Goal: Information Seeking & Learning: Learn about a topic

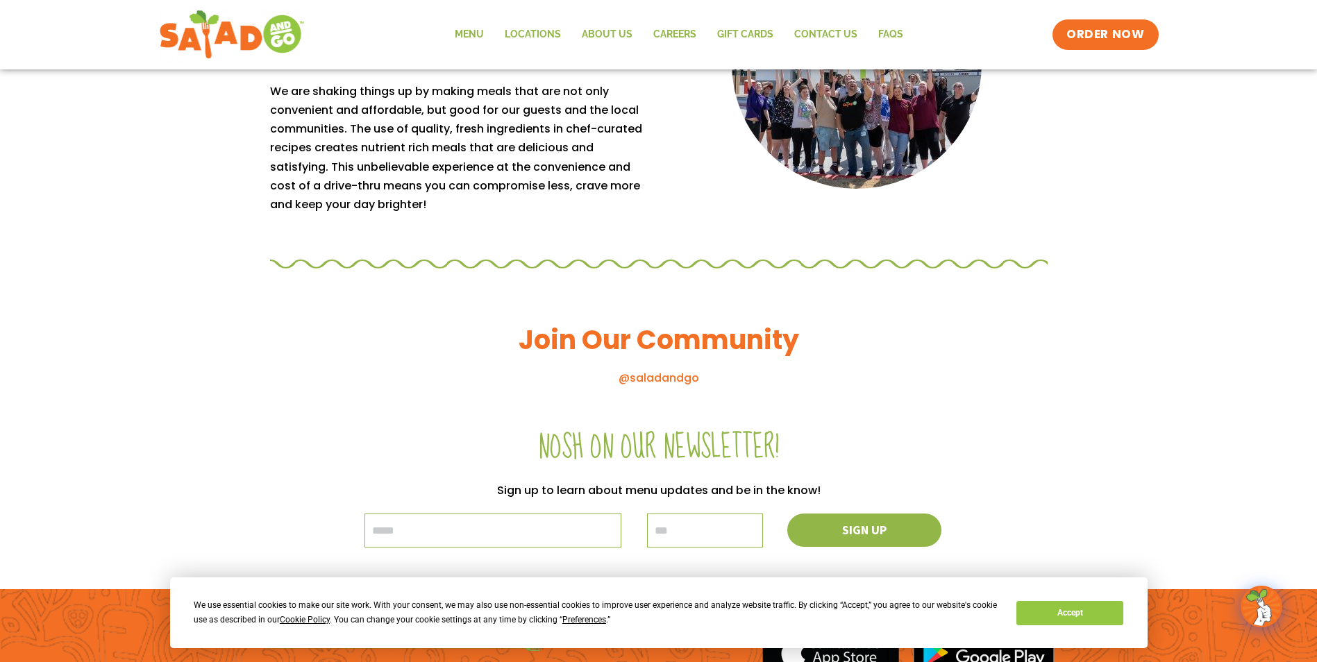
scroll to position [1459, 0]
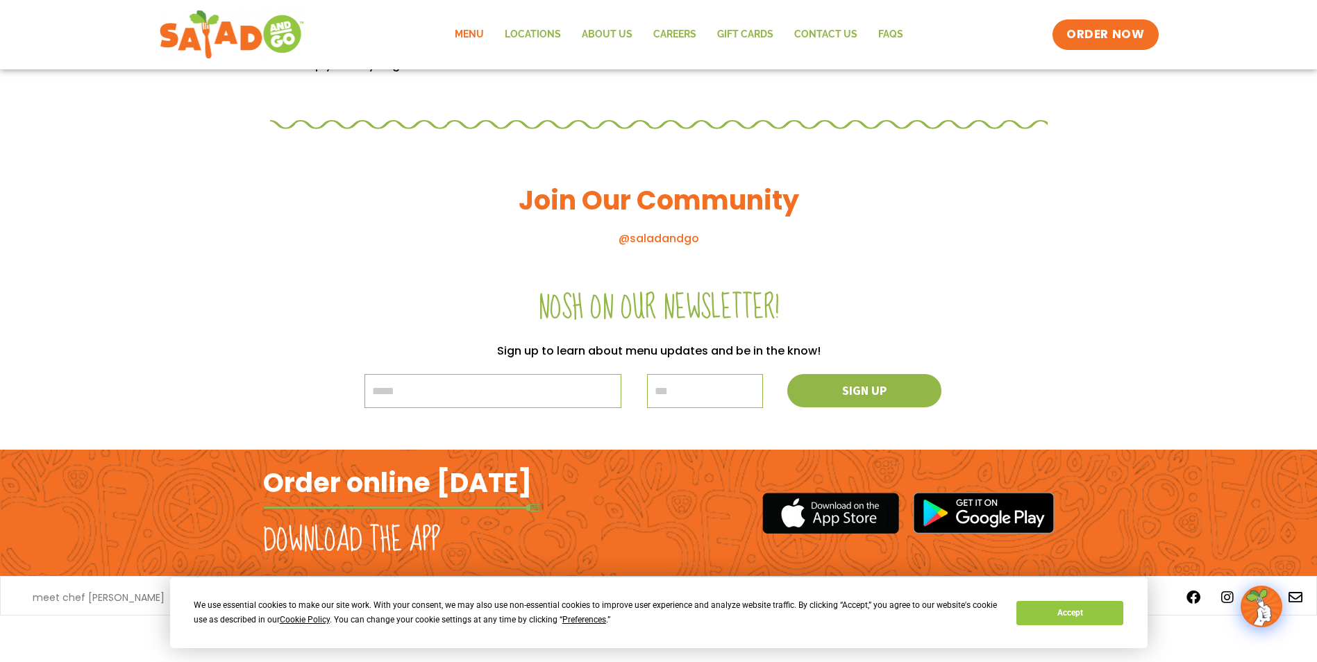
click at [468, 31] on link "Menu" at bounding box center [469, 35] width 50 height 32
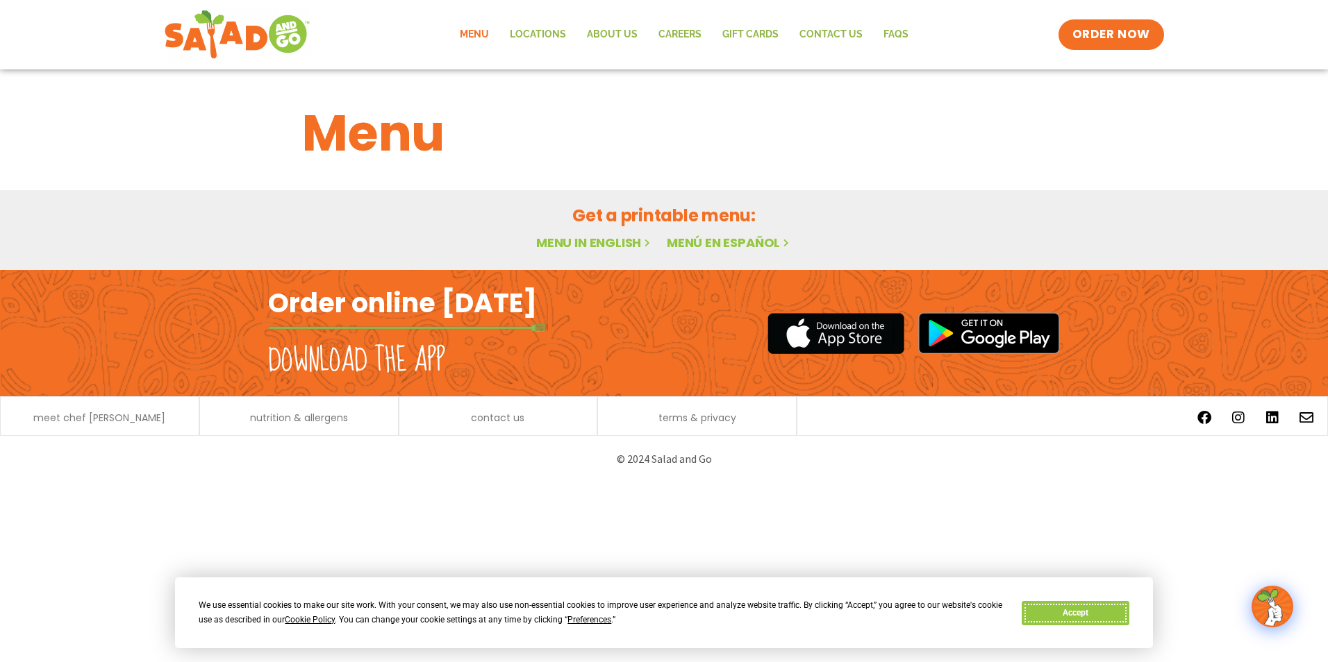
click at [1079, 610] on button "Accept" at bounding box center [1074, 613] width 107 height 24
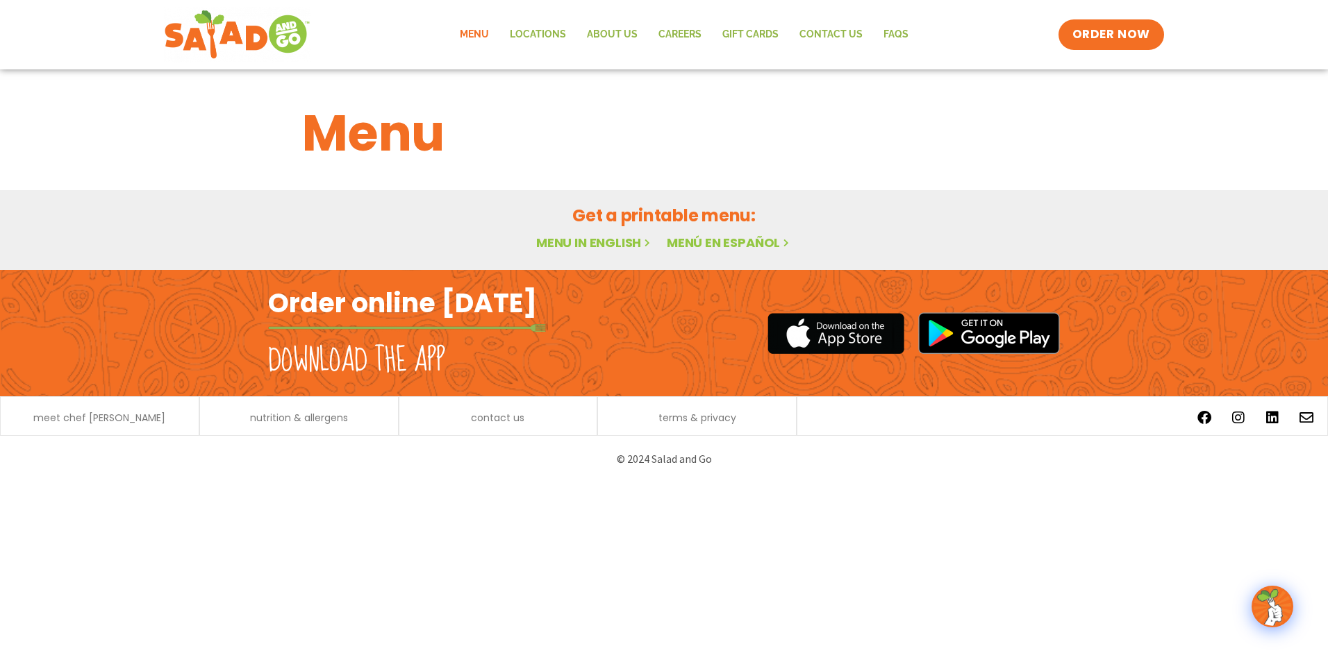
click at [583, 241] on link "Menu in English" at bounding box center [594, 242] width 117 height 17
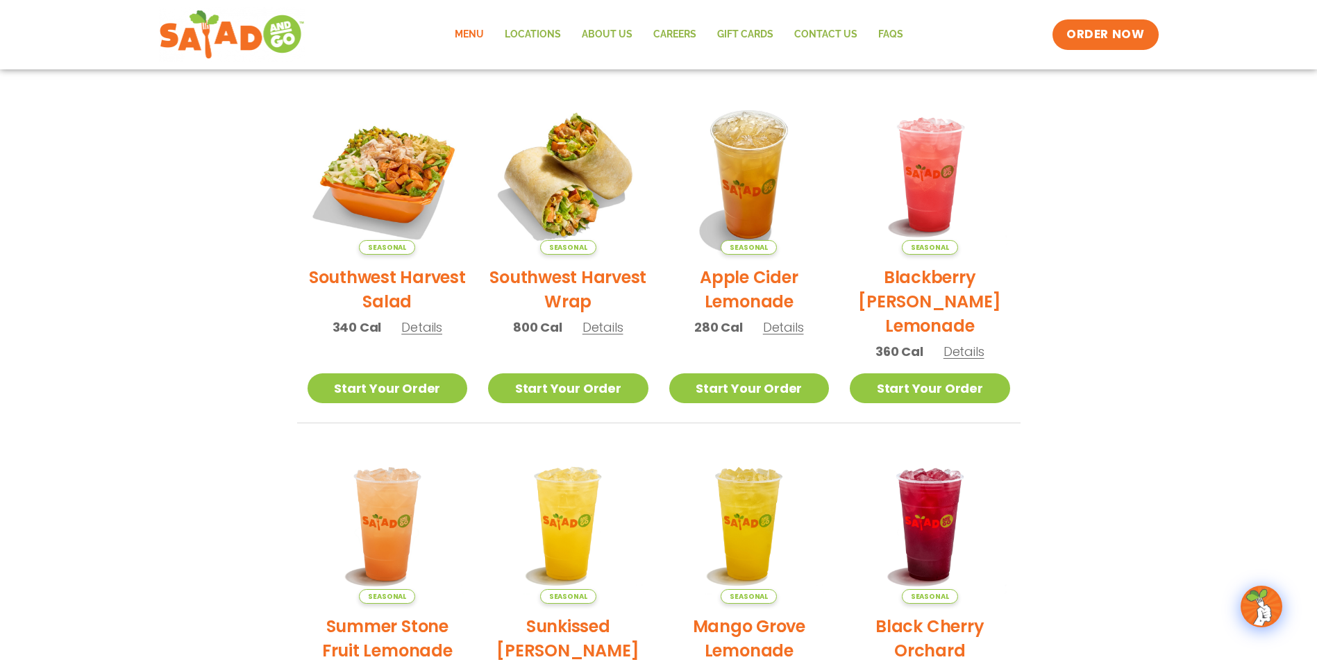
scroll to position [20, 0]
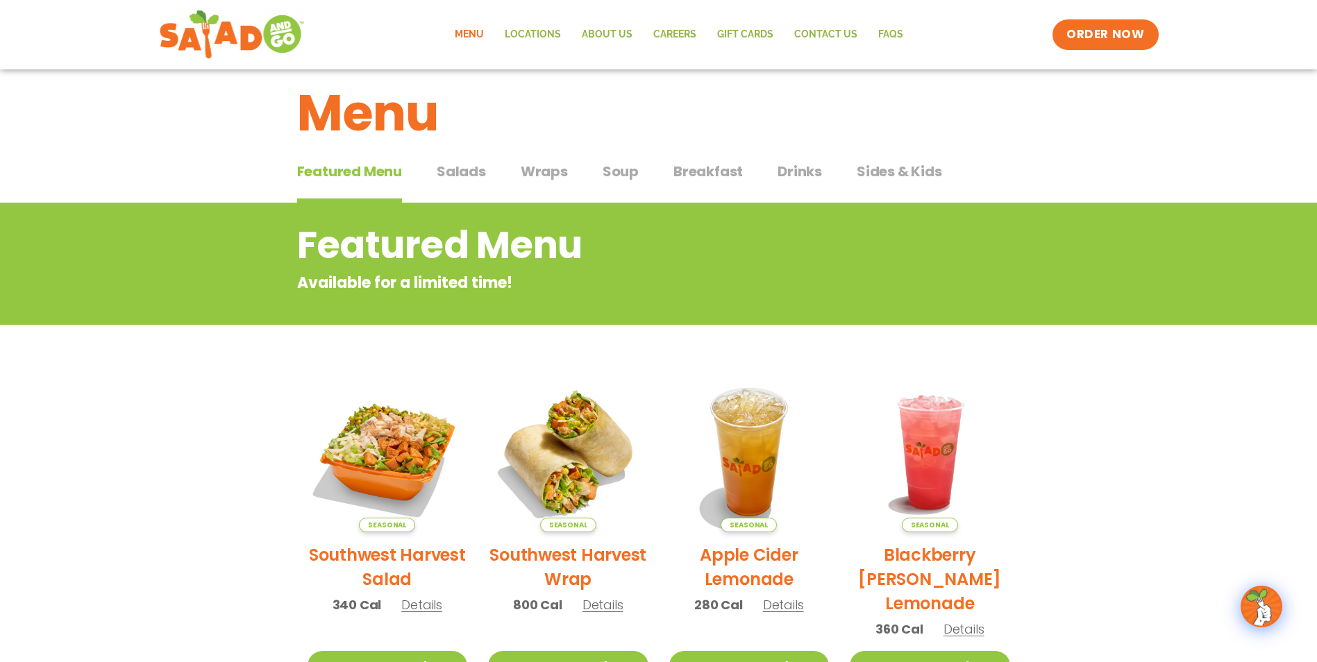
click at [470, 162] on span "Salads" at bounding box center [461, 171] width 49 height 21
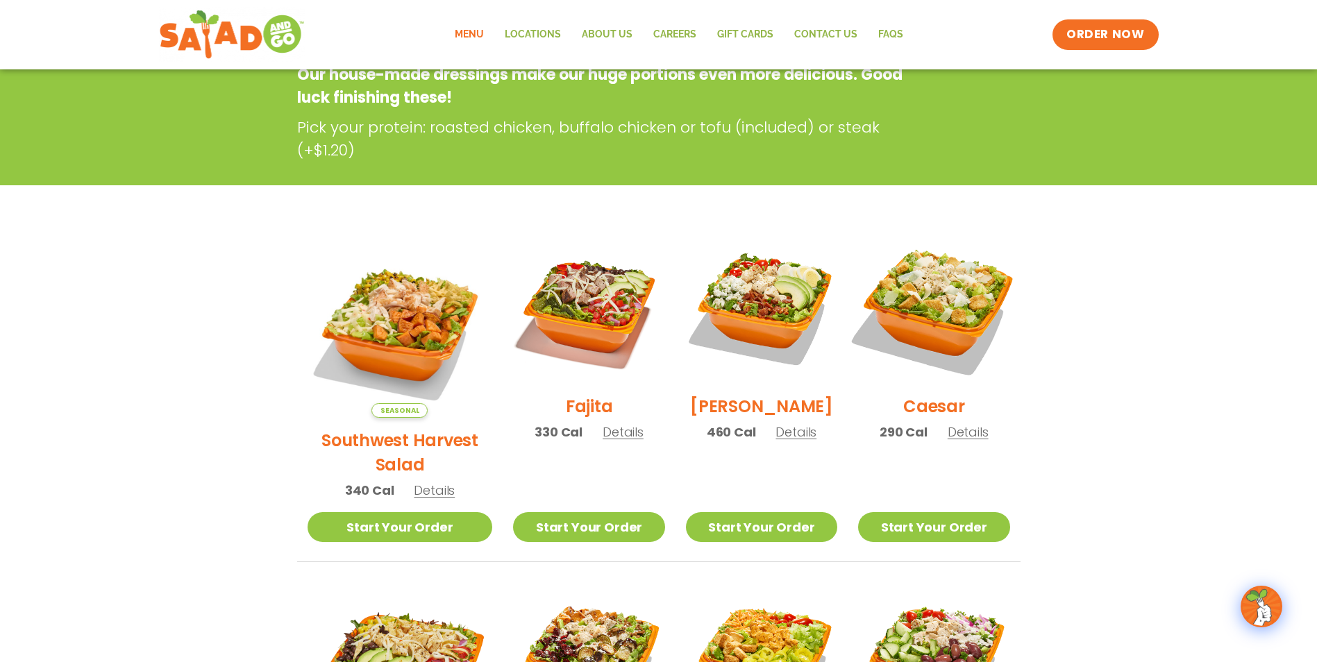
scroll to position [298, 0]
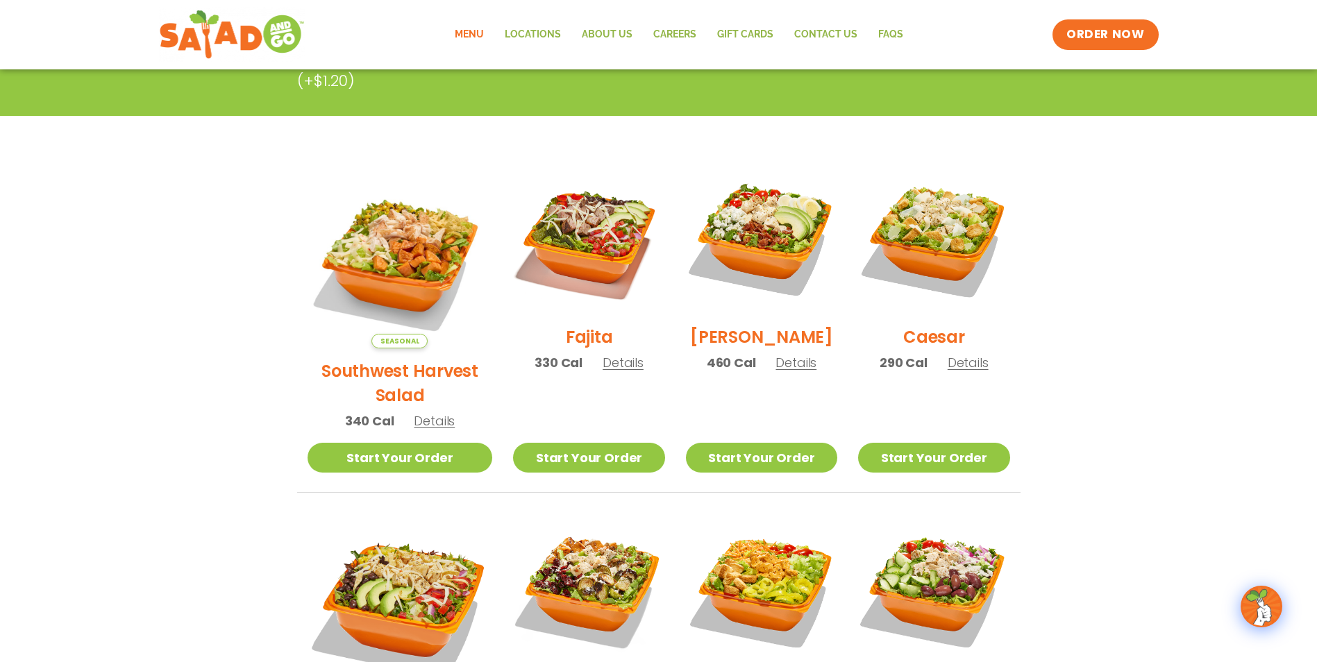
click at [603, 371] on span "Details" at bounding box center [623, 362] width 41 height 17
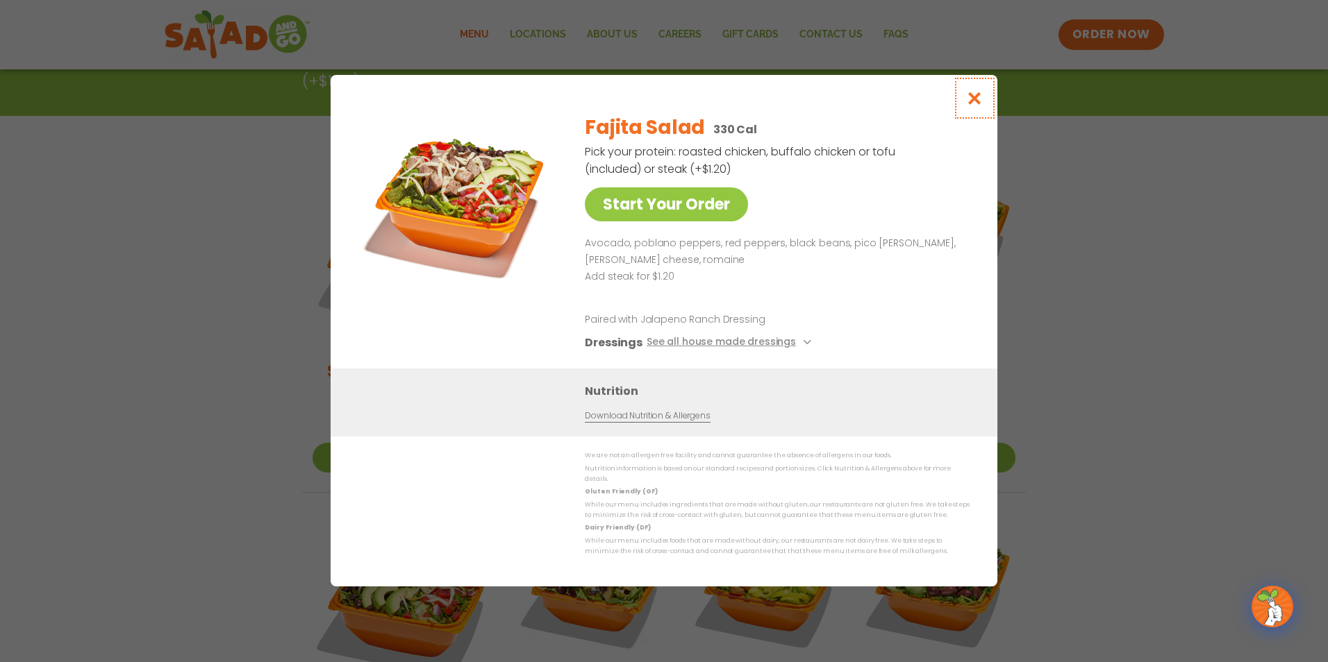
click at [976, 99] on icon "Close modal" at bounding box center [974, 98] width 17 height 15
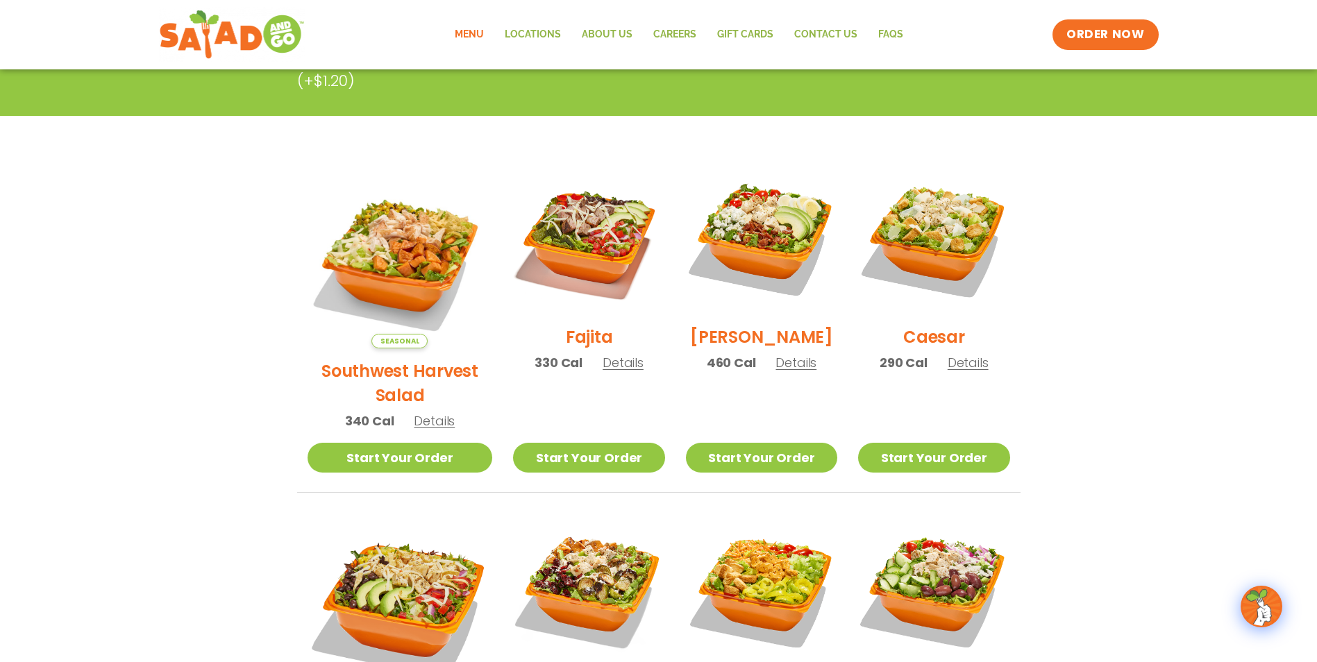
click at [971, 365] on span "Details" at bounding box center [968, 362] width 41 height 17
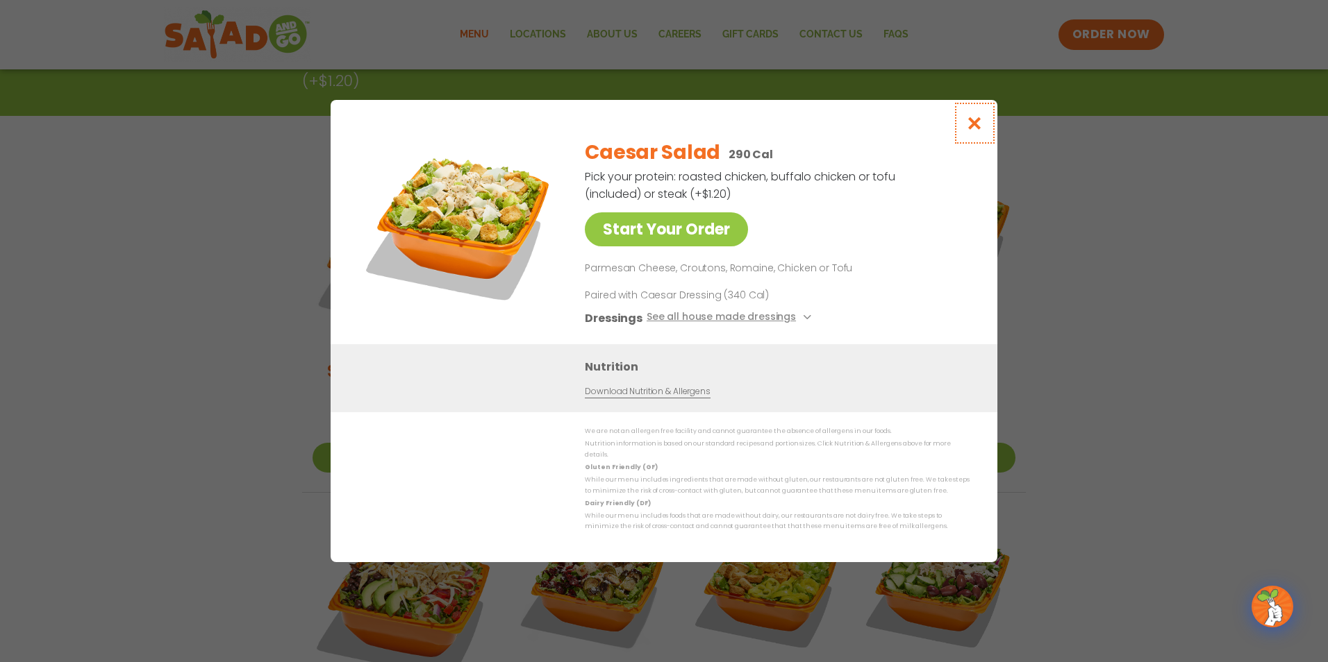
click at [968, 131] on icon "Close modal" at bounding box center [974, 123] width 17 height 15
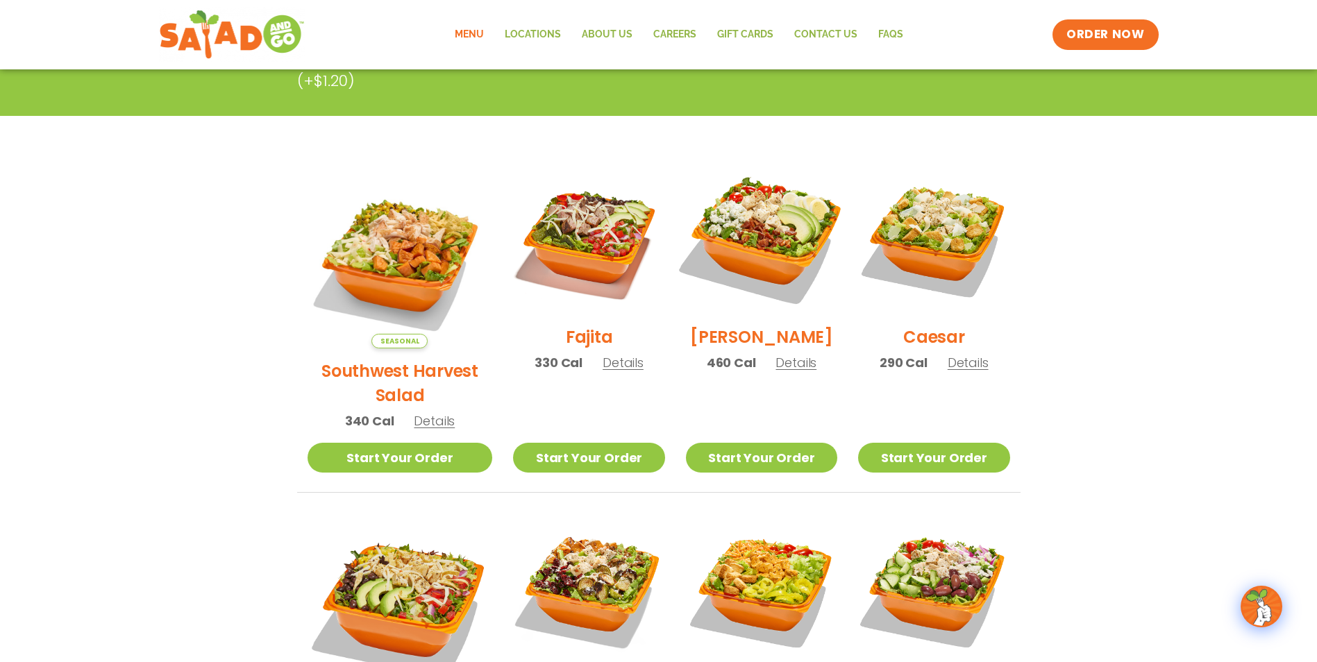
scroll to position [437, 0]
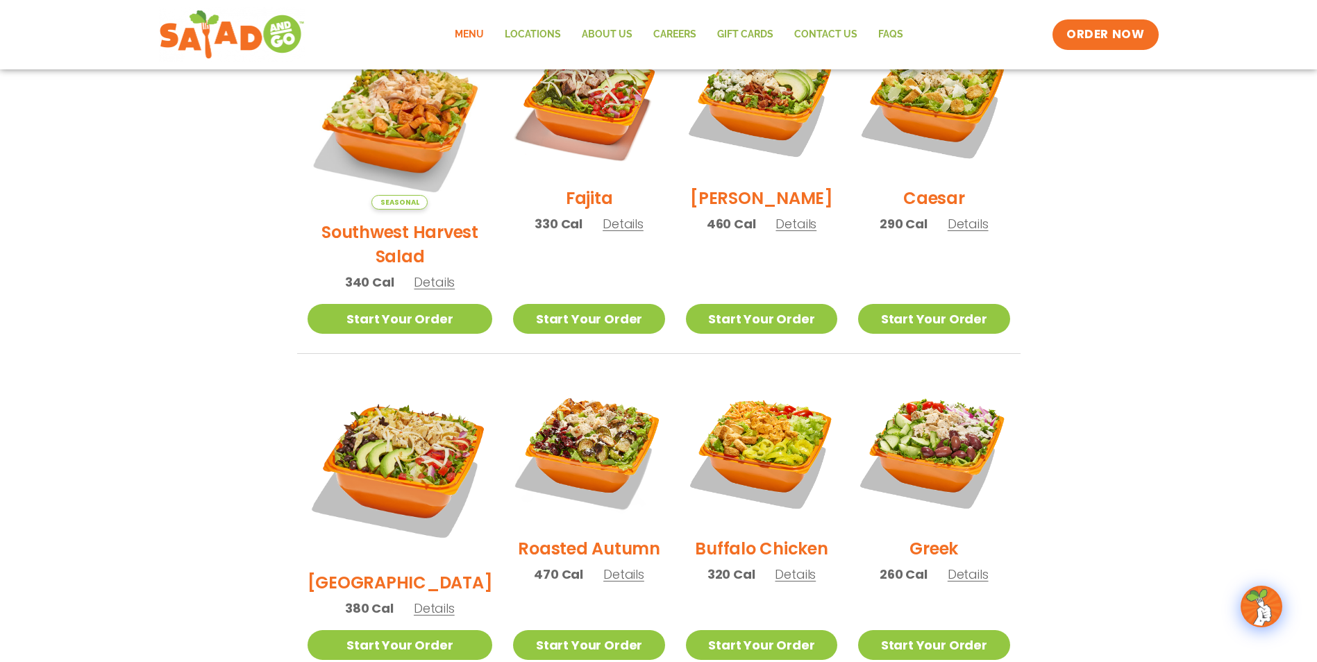
click at [414, 600] on span "Details" at bounding box center [434, 608] width 41 height 17
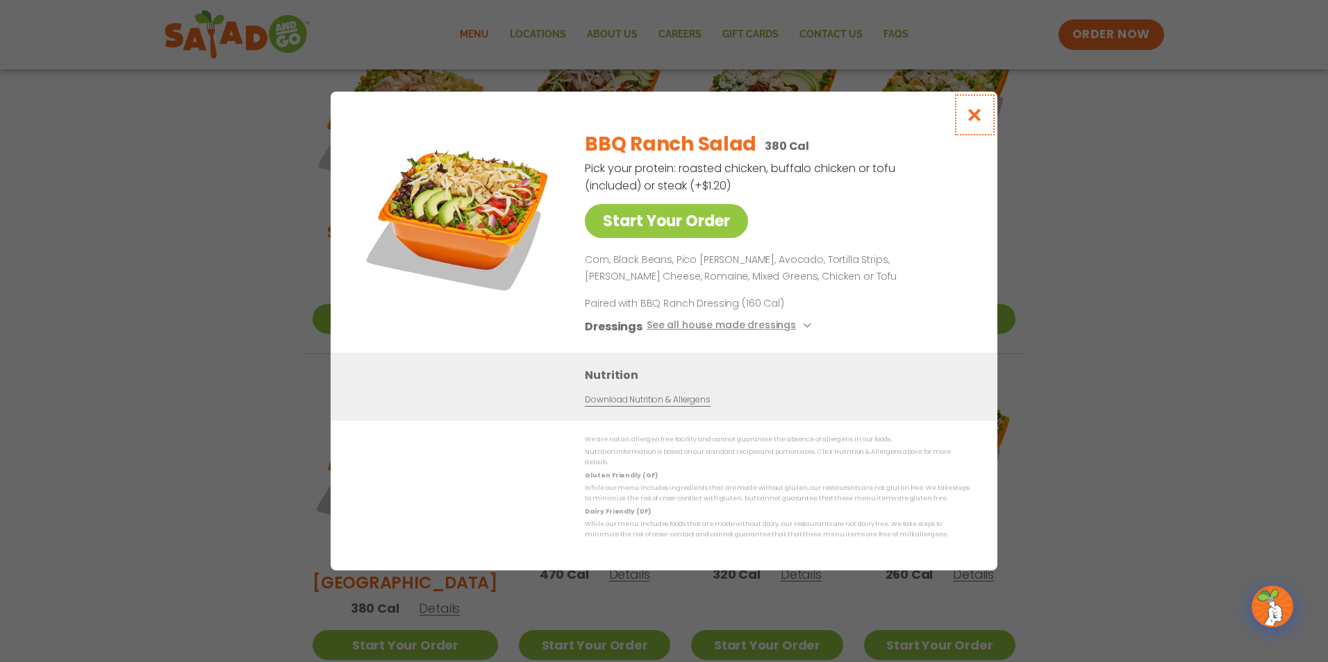
click at [983, 118] on button "Close modal" at bounding box center [974, 115] width 45 height 47
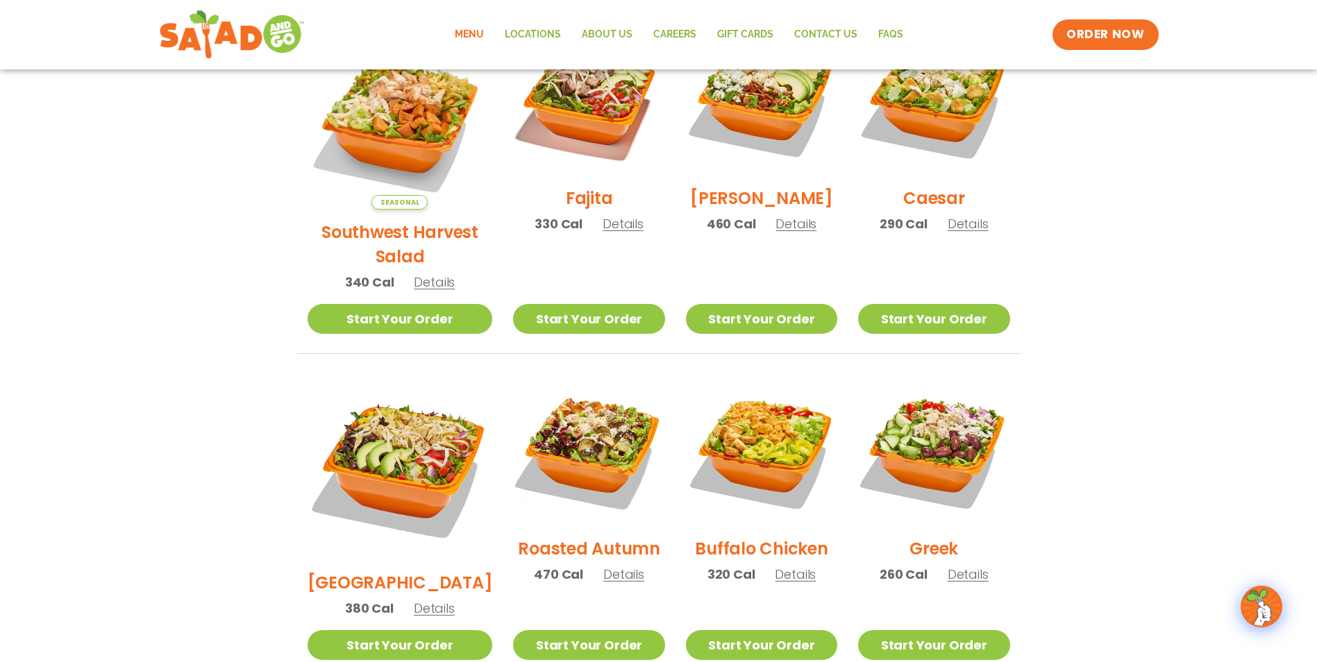
click at [603, 566] on span "Details" at bounding box center [623, 574] width 41 height 17
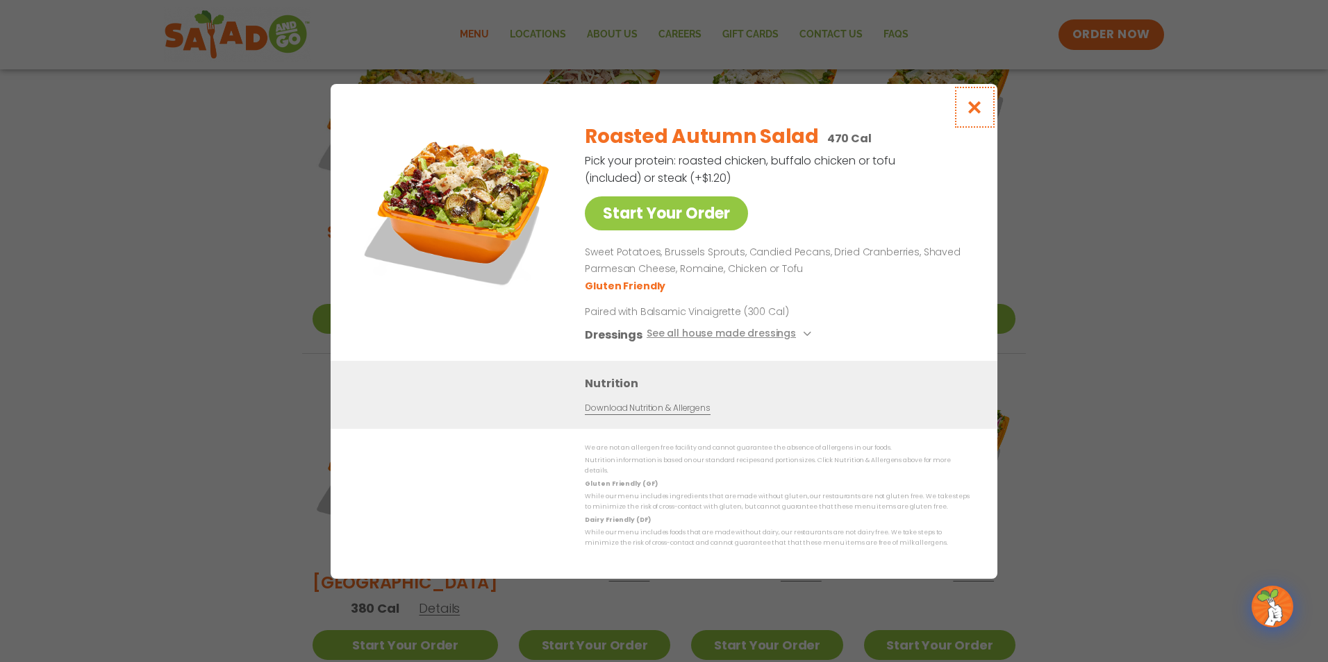
click at [976, 110] on icon "Close modal" at bounding box center [974, 107] width 17 height 15
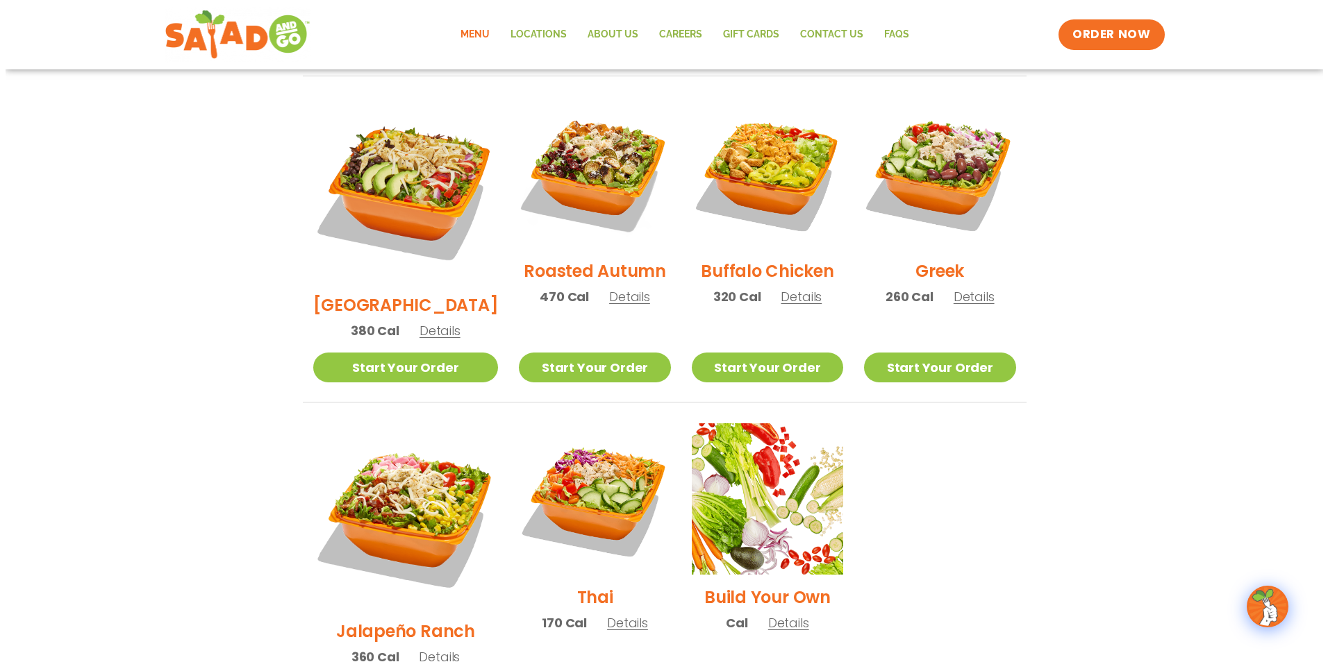
scroll to position [853, 0]
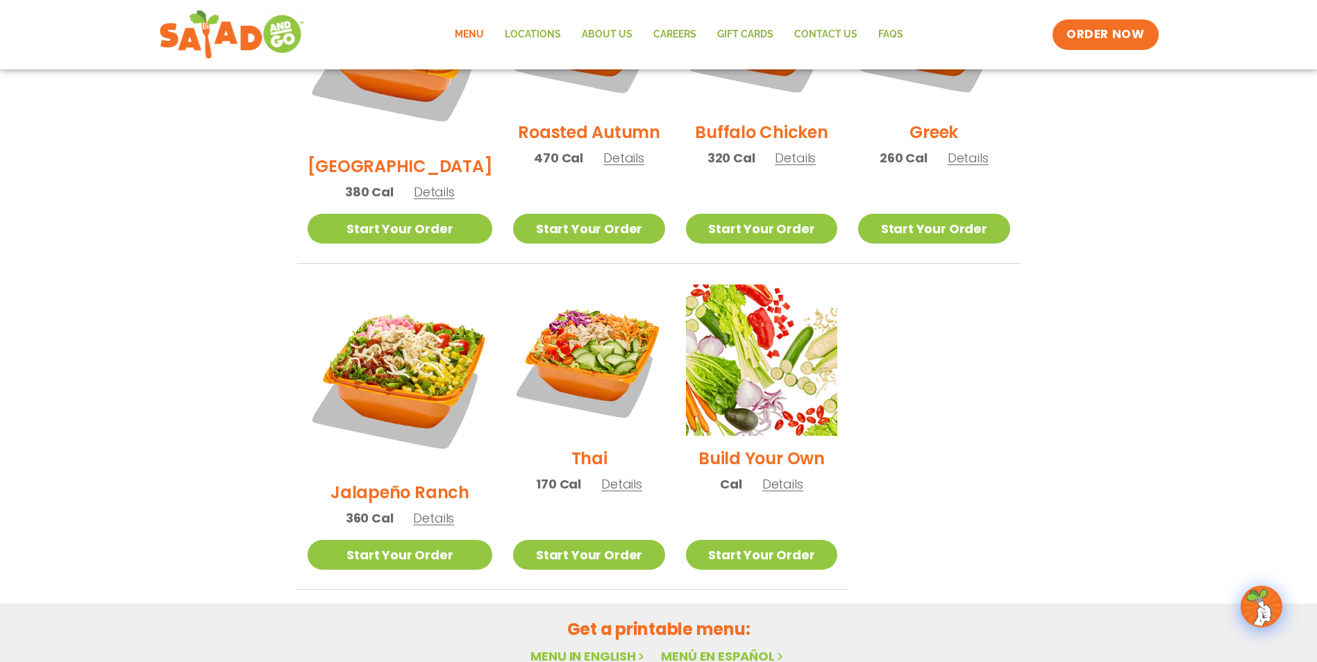
click at [757, 453] on div "Build Your Own Cal Details" at bounding box center [761, 395] width 151 height 221
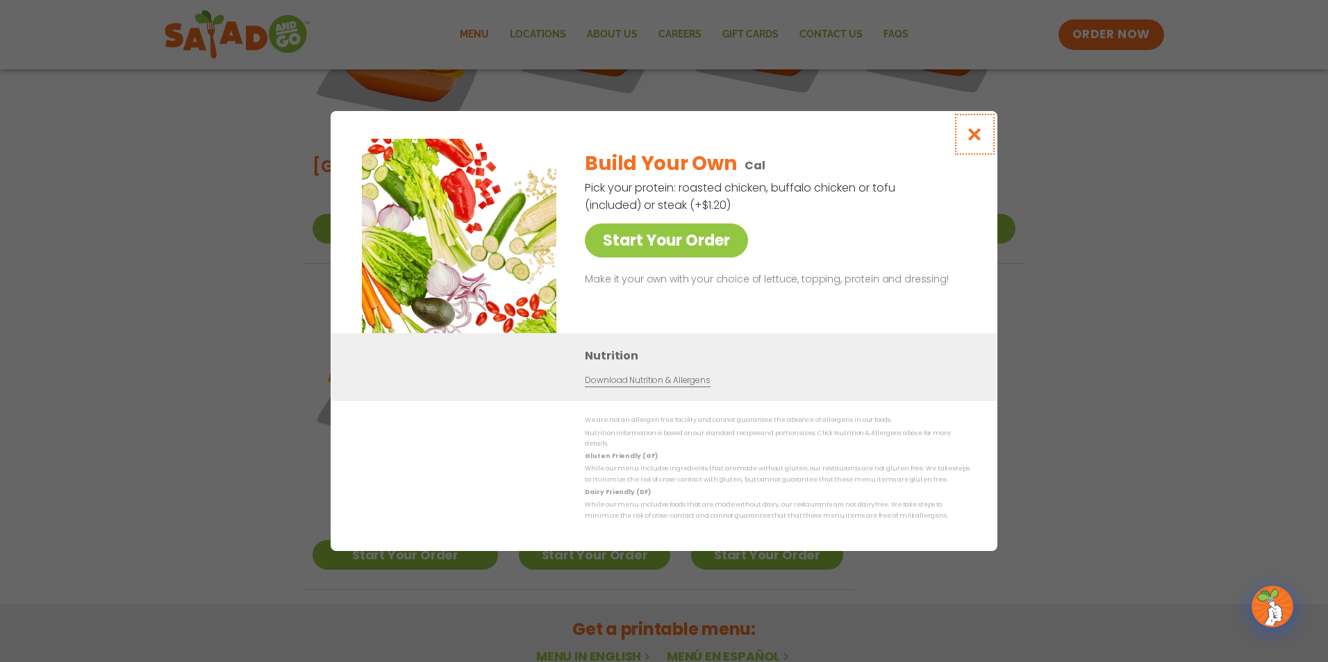
click at [976, 142] on icon "Close modal" at bounding box center [974, 134] width 17 height 15
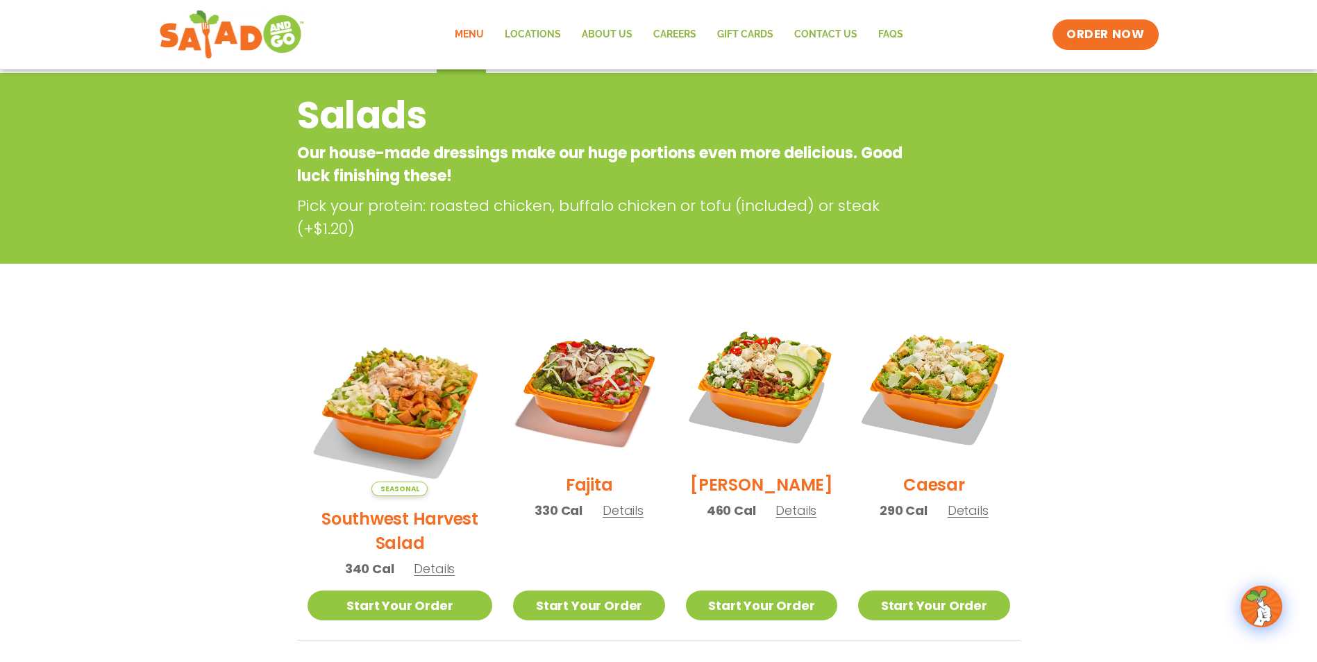
scroll to position [0, 0]
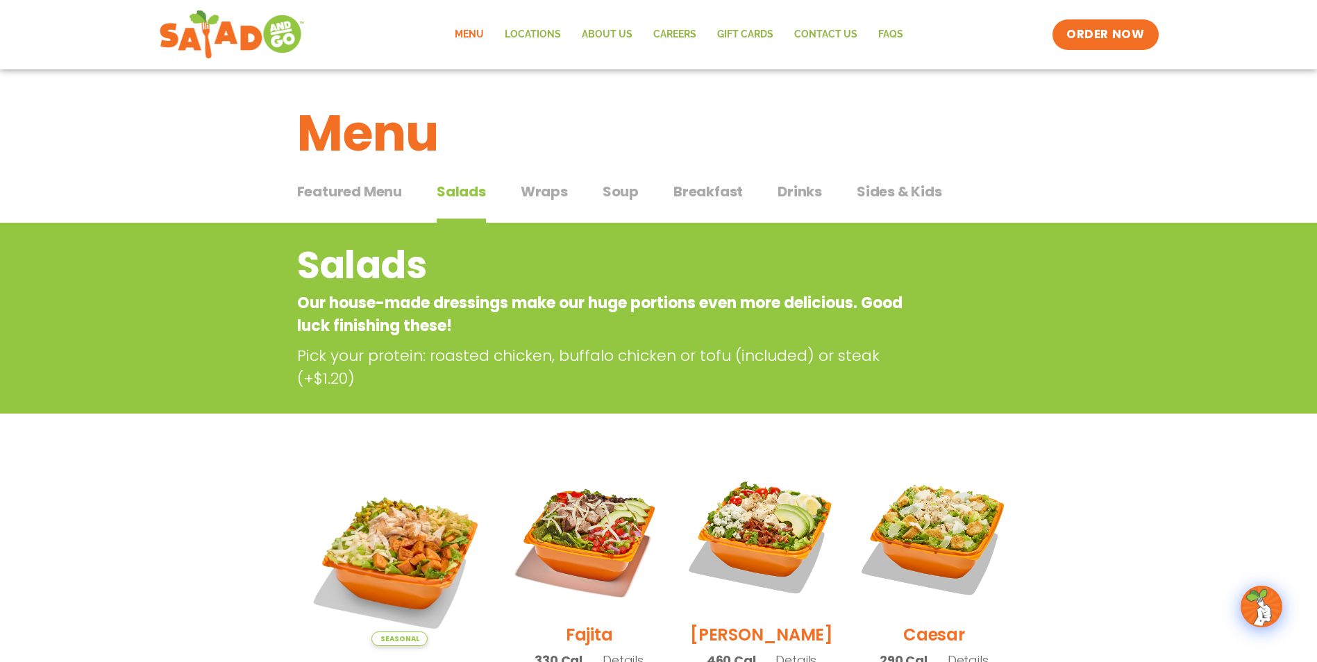
click at [537, 189] on span "Wraps" at bounding box center [544, 191] width 47 height 21
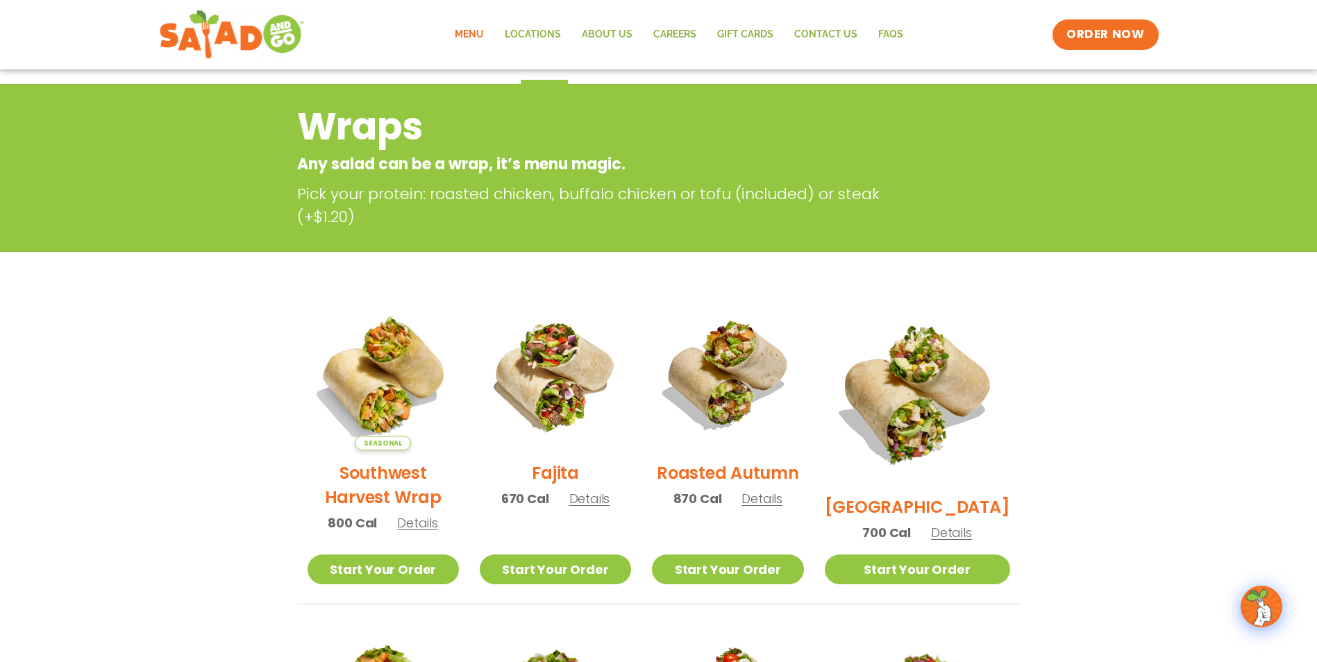
scroll to position [69, 0]
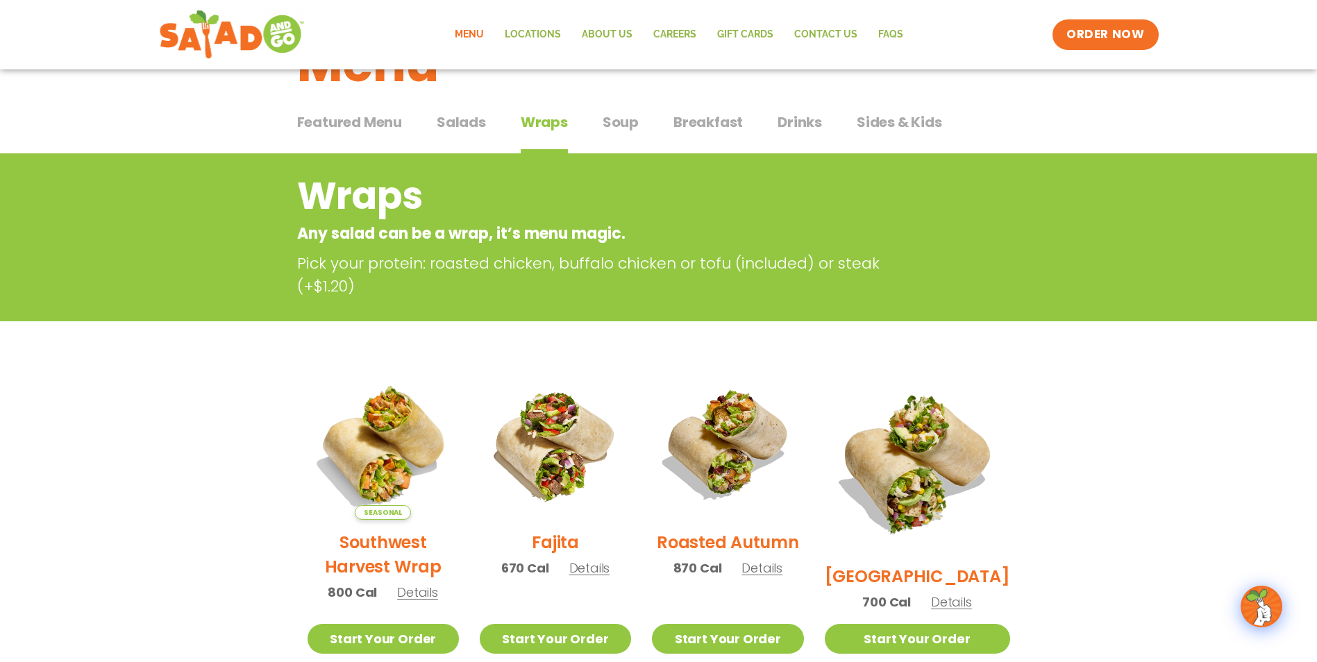
click at [620, 123] on span "Soup" at bounding box center [621, 122] width 36 height 21
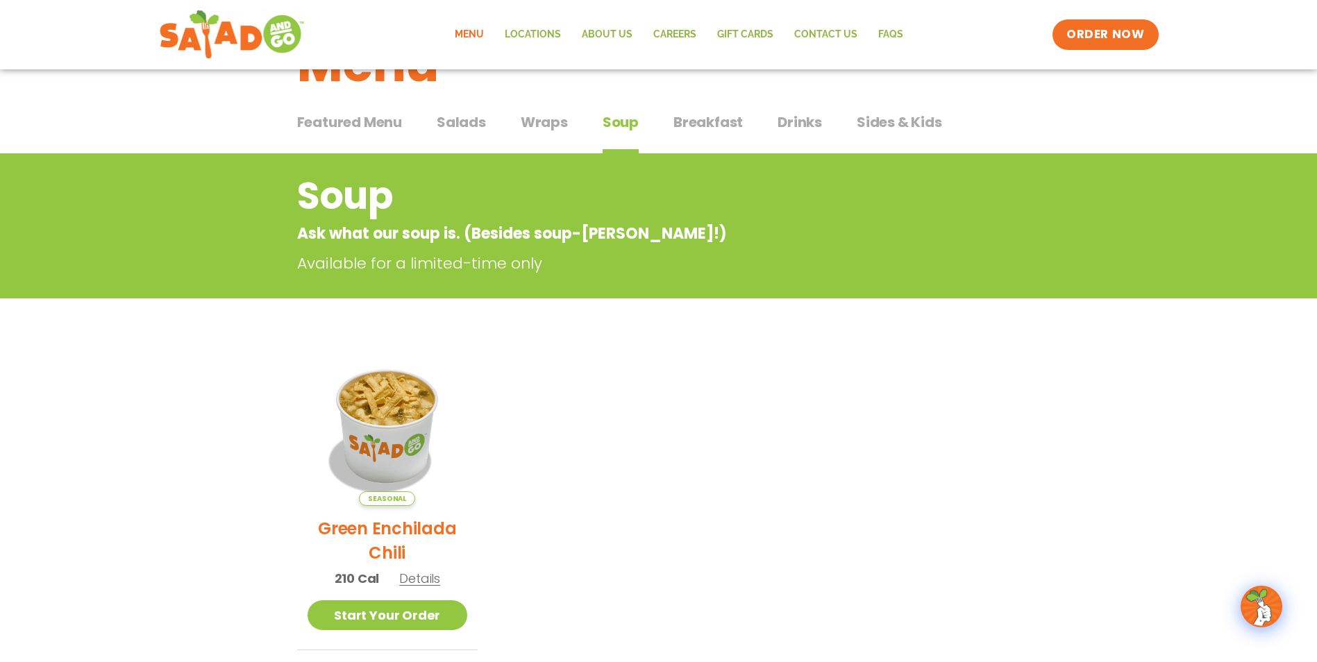
click at [689, 130] on span "Breakfast" at bounding box center [708, 122] width 69 height 21
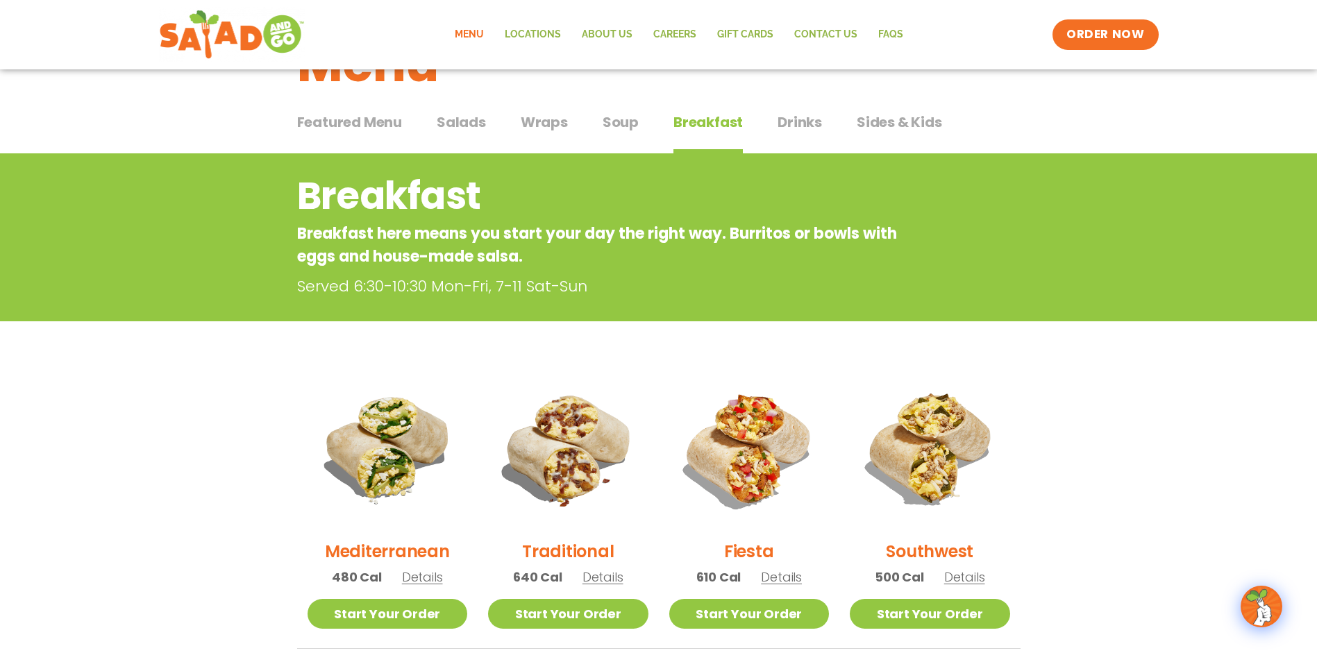
click at [780, 114] on span "Drinks" at bounding box center [800, 122] width 44 height 21
